Goal: Understand process/instructions

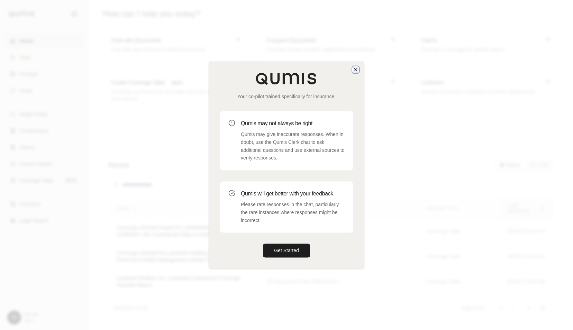
click at [354, 68] on icon "button" at bounding box center [356, 70] width 6 height 6
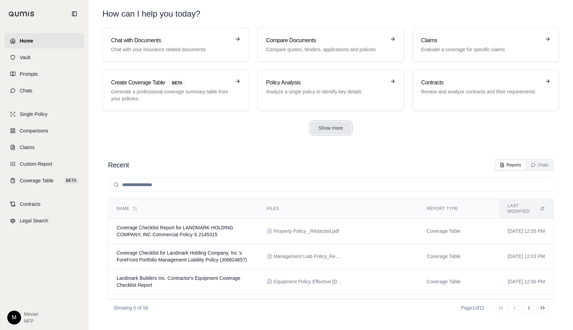
click at [329, 131] on button "Show more" at bounding box center [331, 128] width 41 height 12
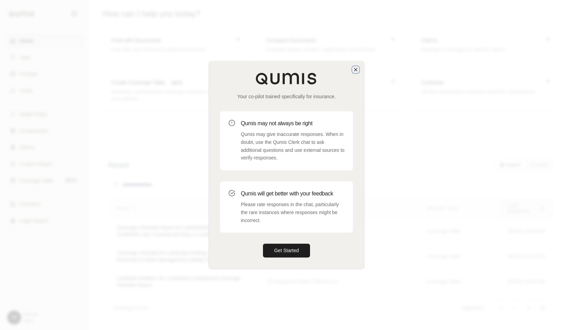
click at [355, 69] on icon "button" at bounding box center [356, 70] width 6 height 6
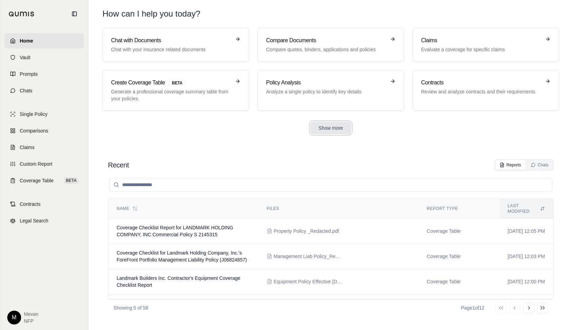
click at [336, 127] on button "Show more" at bounding box center [331, 128] width 41 height 12
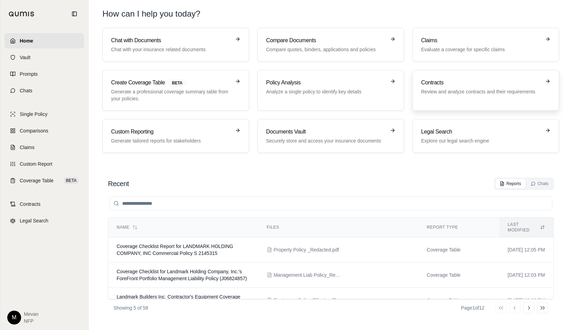
click at [449, 89] on p "Review and analyze contracts and their requirements" at bounding box center [481, 91] width 120 height 7
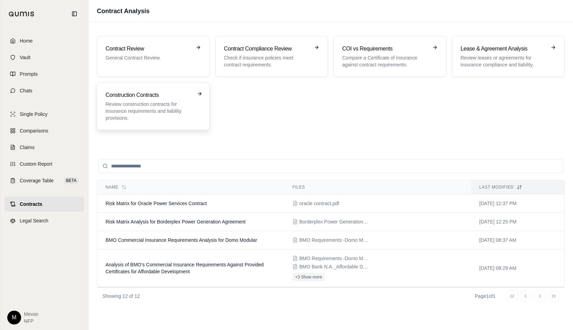
click at [149, 125] on div "Construction Contracts Review construction contracts for insurance requirements…" at bounding box center [153, 106] width 113 height 48
